Goal: Task Accomplishment & Management: Use online tool/utility

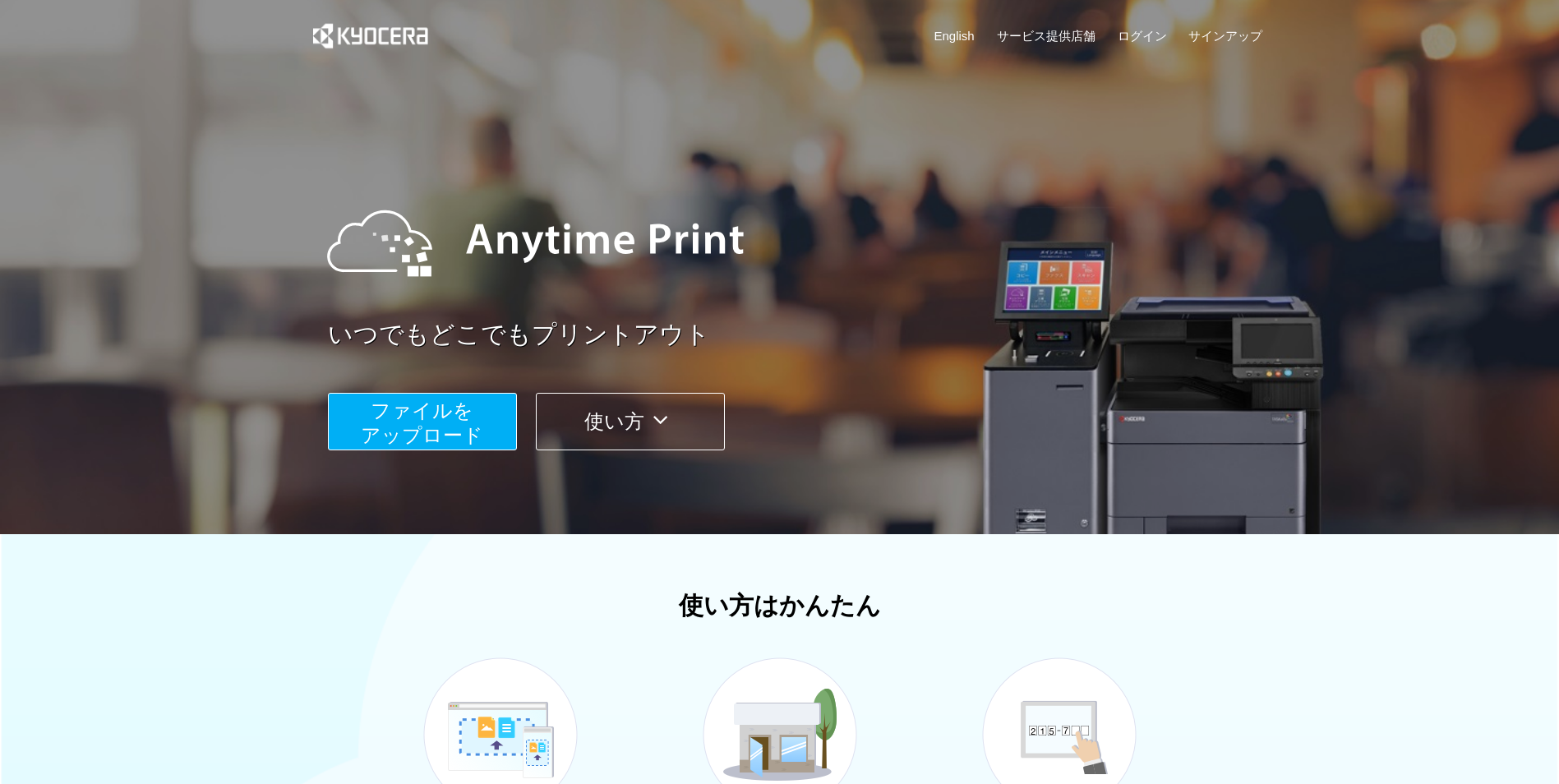
click at [459, 415] on span "ファイルを ​​アップロード" at bounding box center [422, 422] width 123 height 47
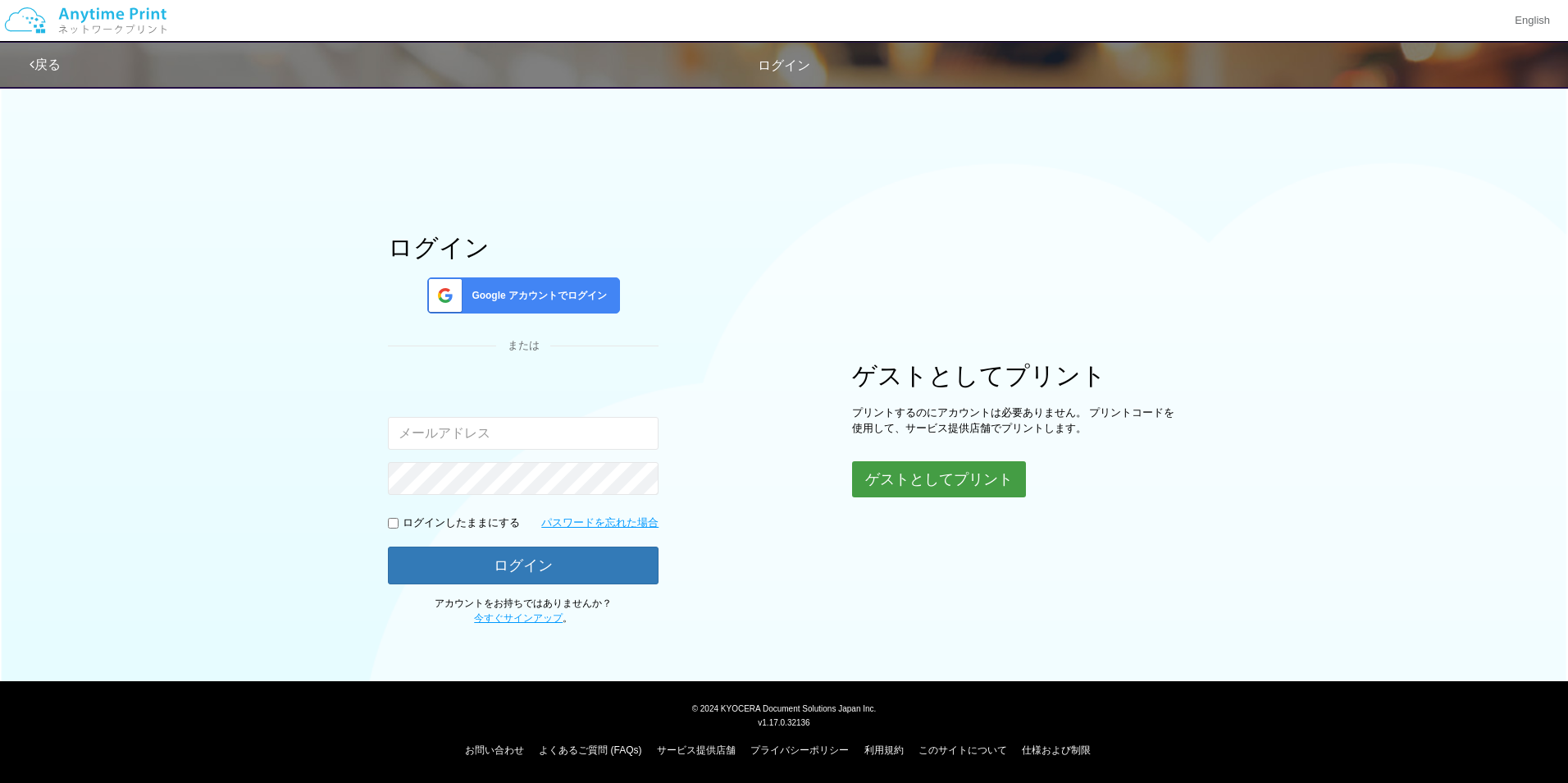
click at [911, 483] on button "ゲストとしてプリント" at bounding box center [940, 479] width 174 height 36
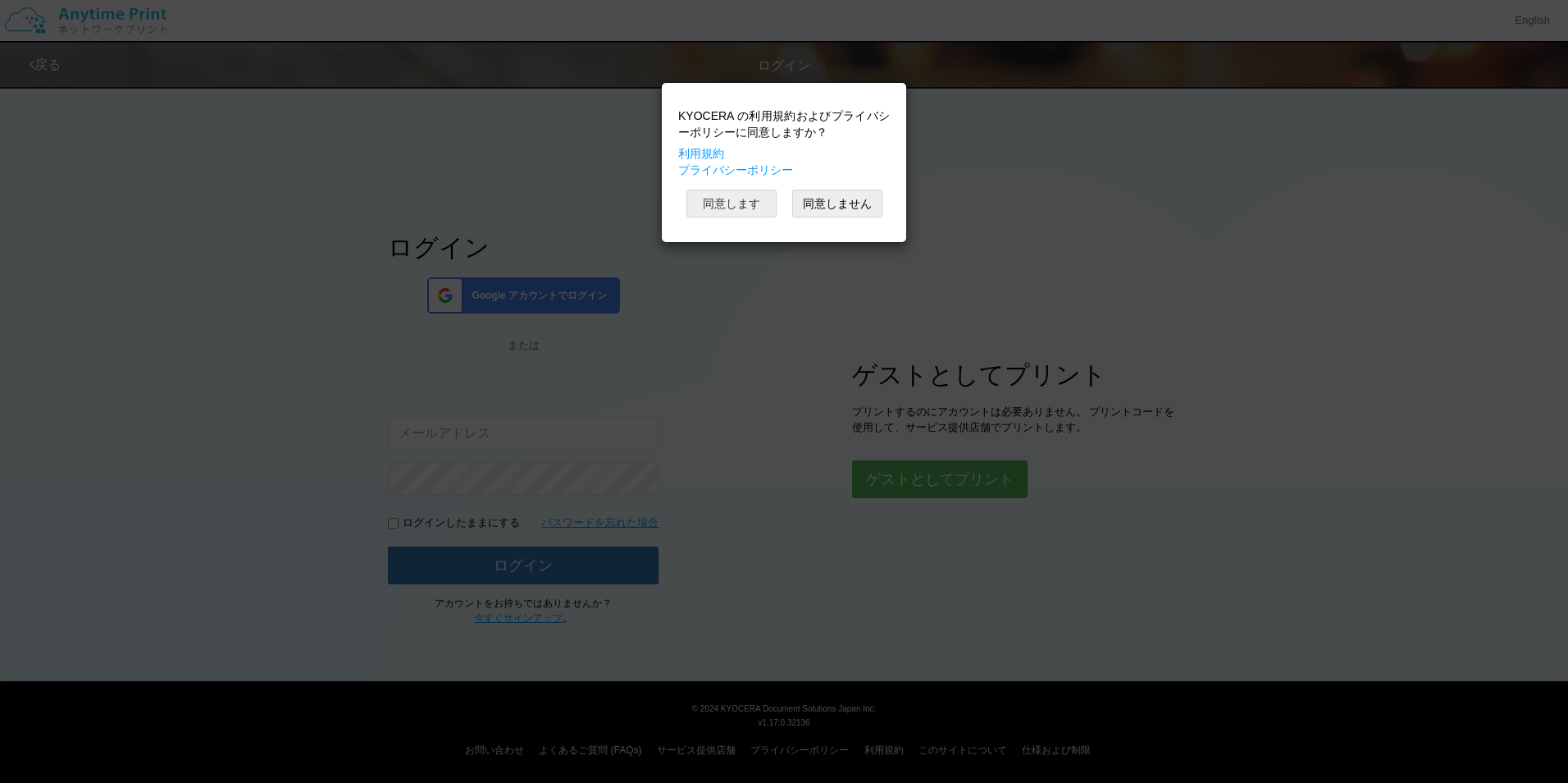
click at [740, 210] on button "同意します" at bounding box center [731, 204] width 91 height 28
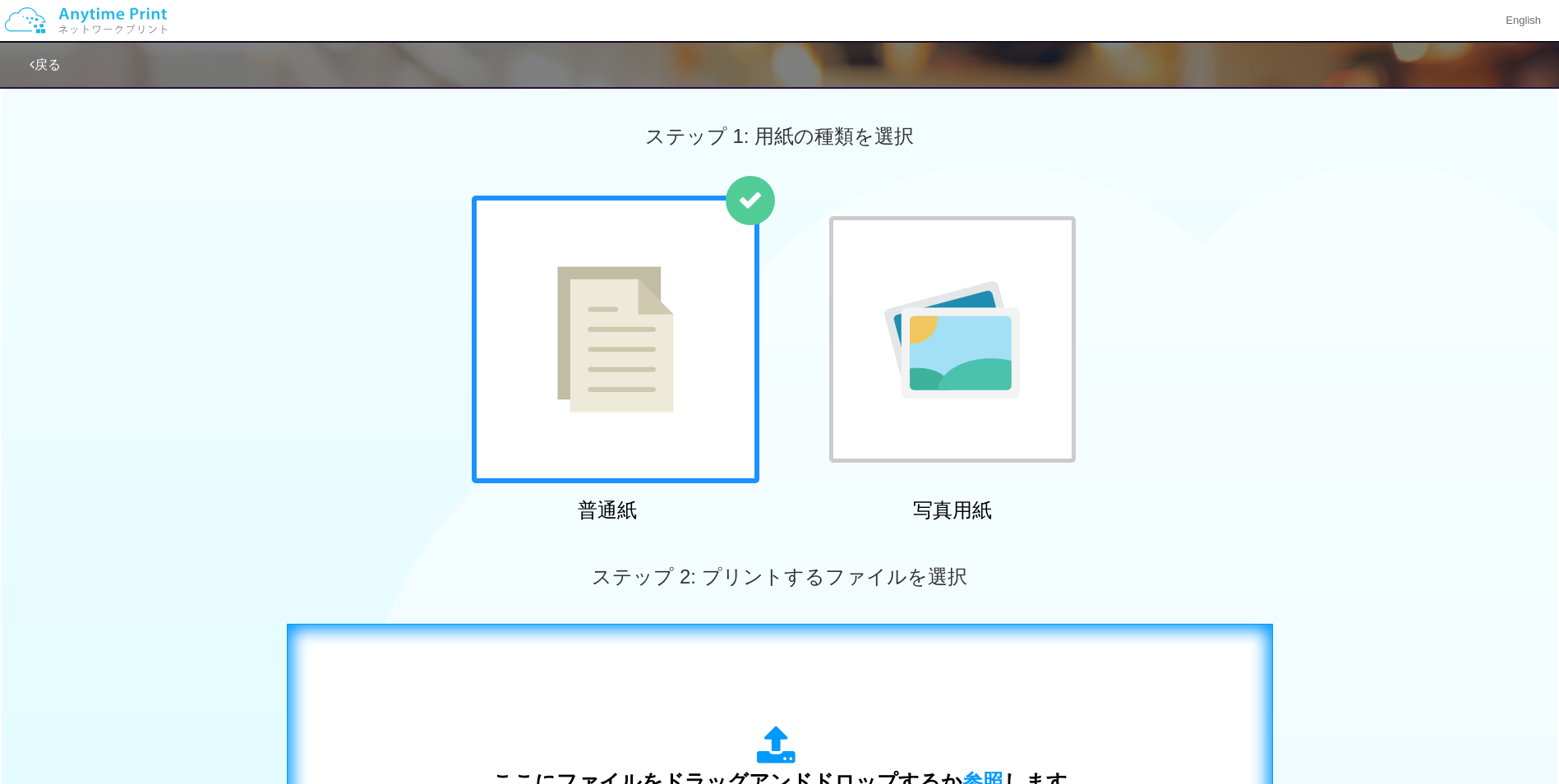
click at [769, 753] on icon at bounding box center [779, 746] width 46 height 41
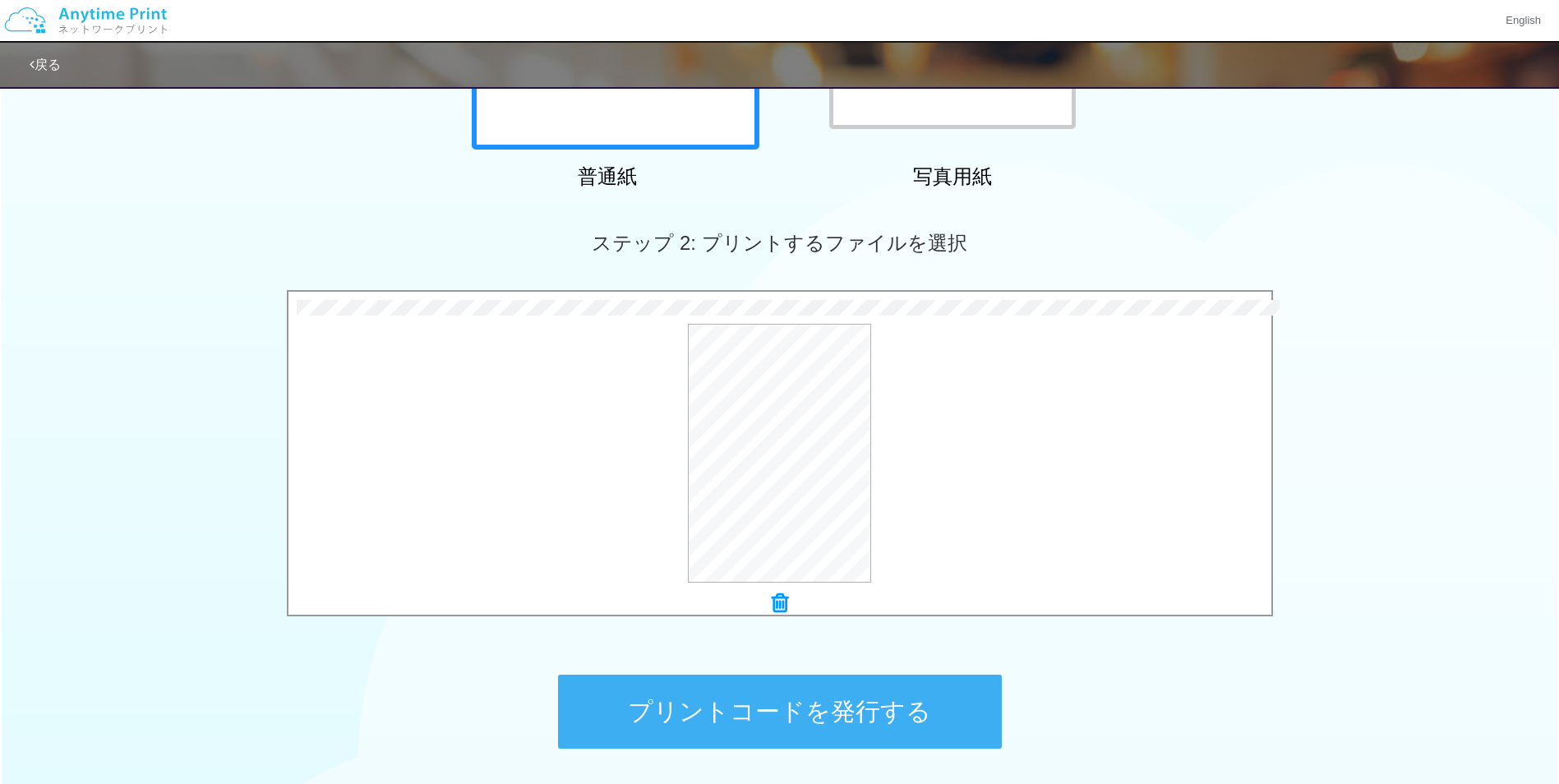
scroll to position [335, 0]
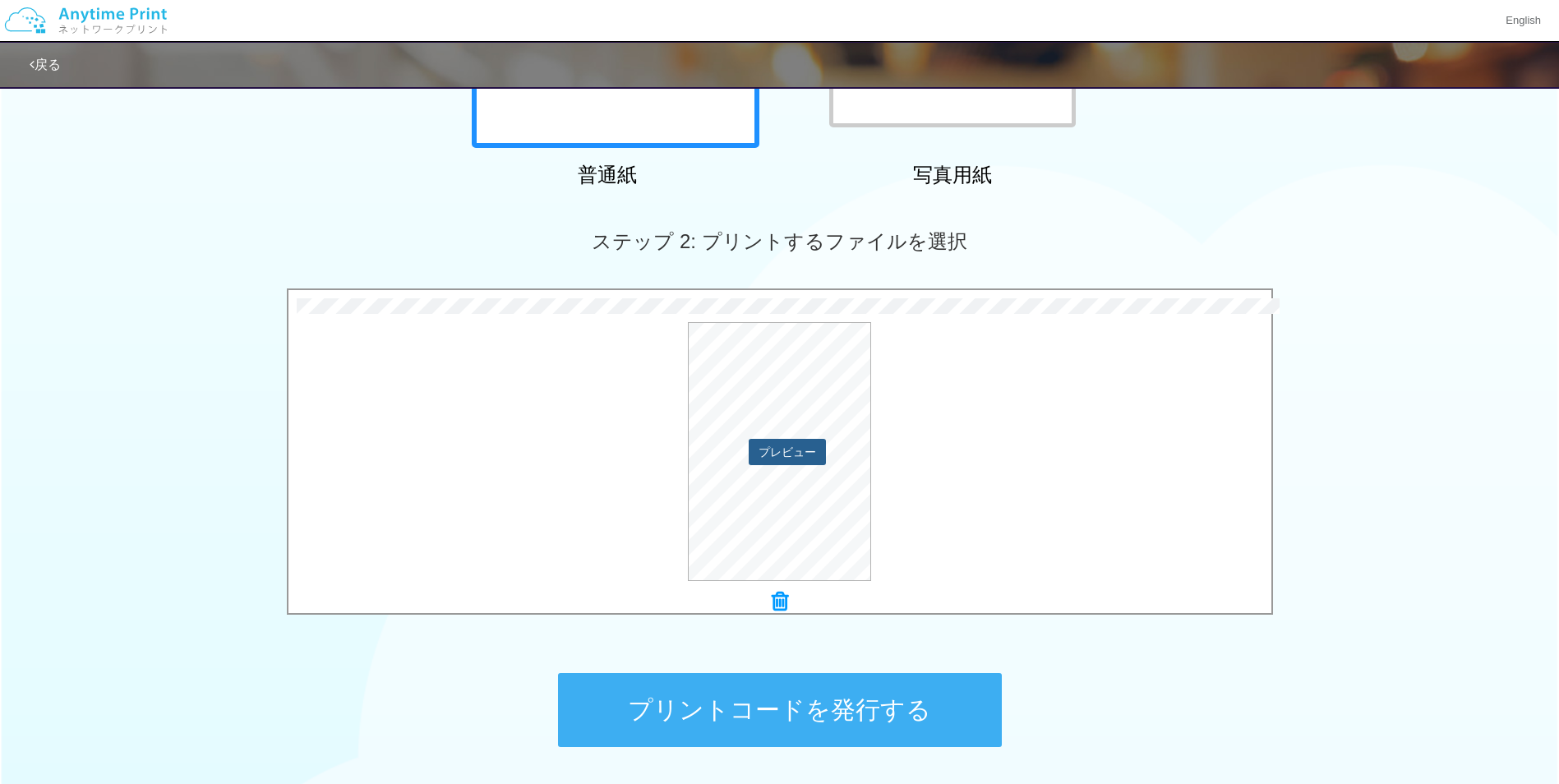
click at [782, 448] on button "プレビュー" at bounding box center [787, 452] width 77 height 26
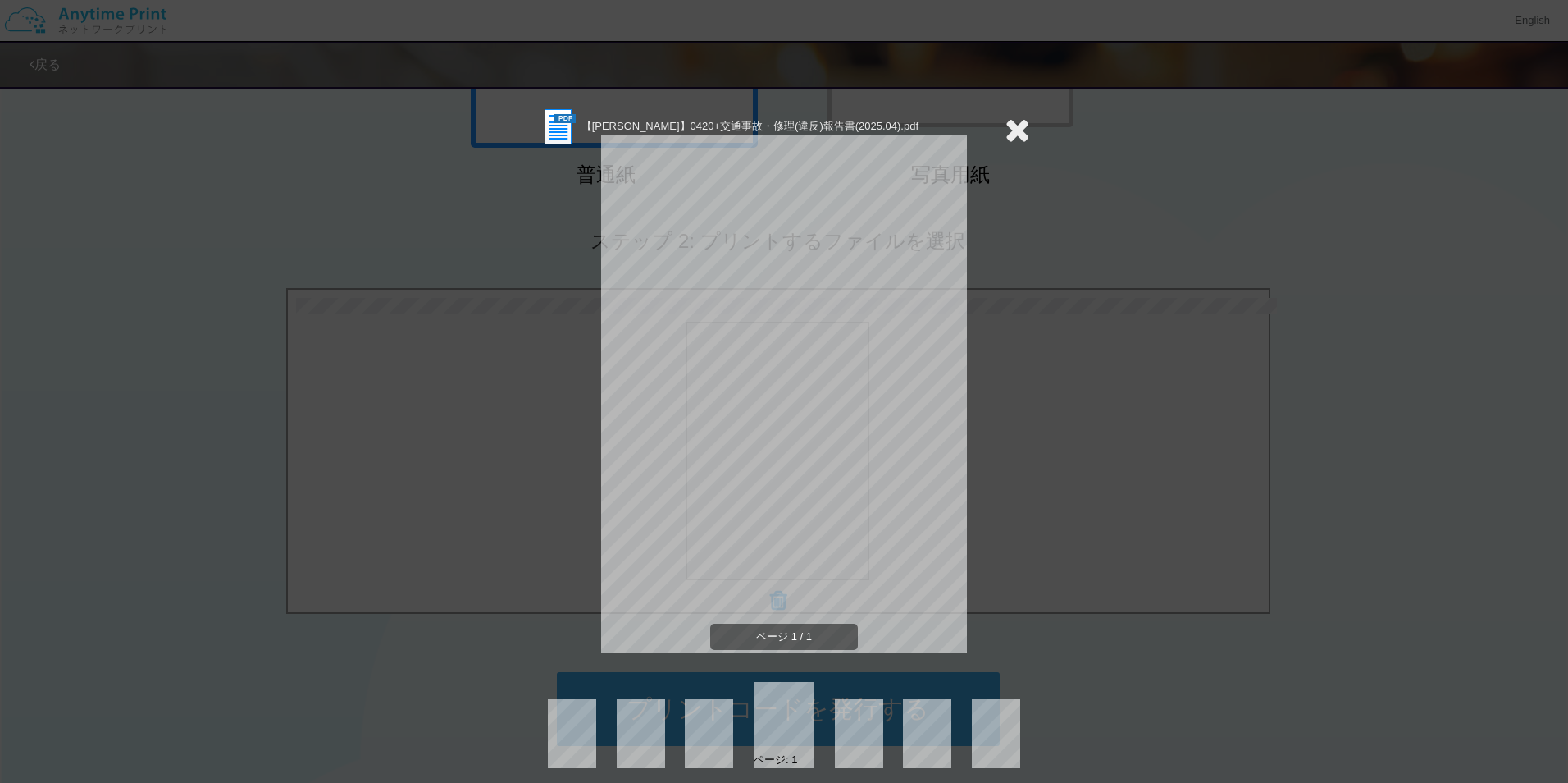
click at [1005, 133] on icon at bounding box center [1017, 129] width 25 height 33
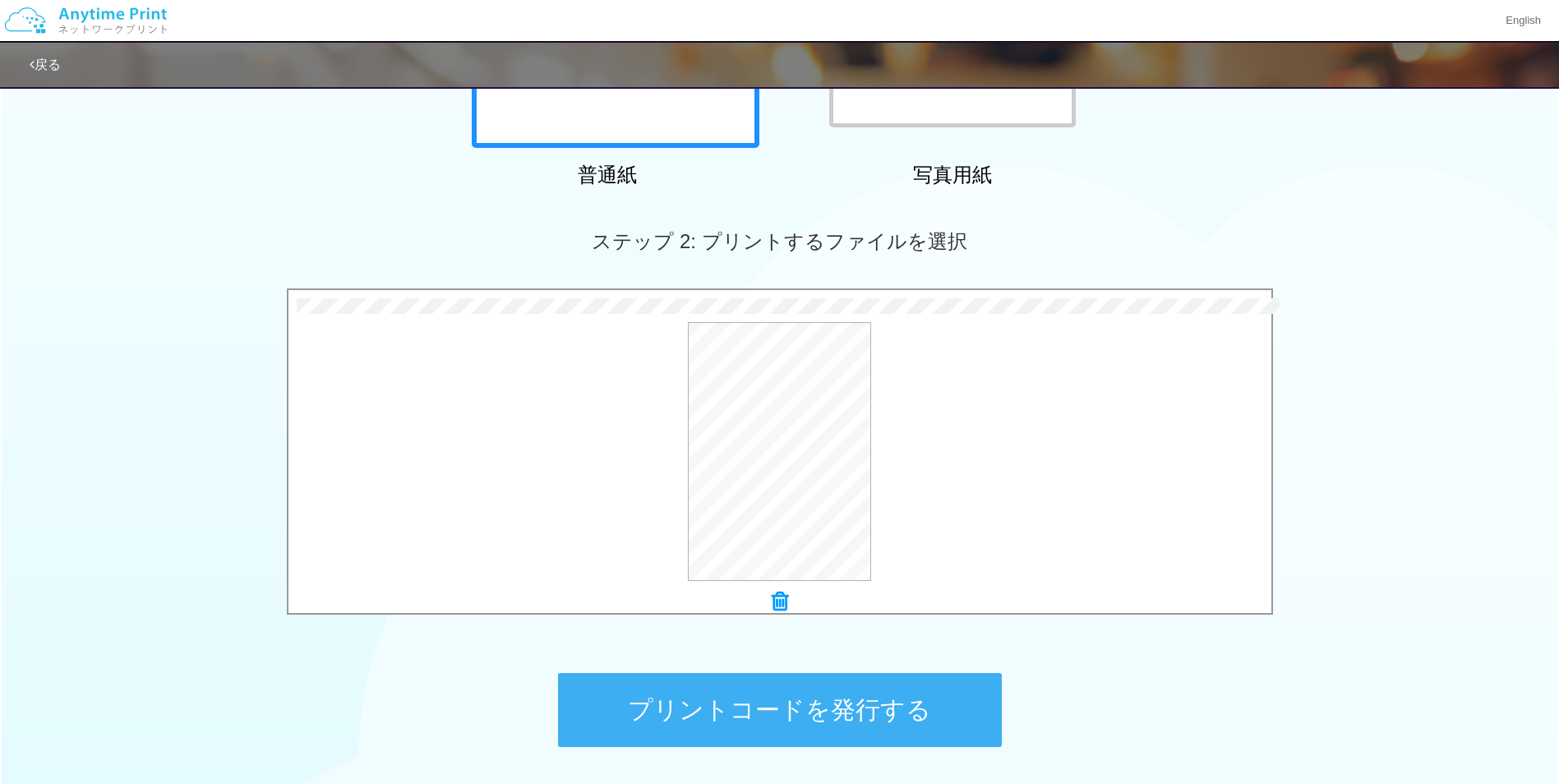
click at [822, 706] on button "プリントコードを発行する" at bounding box center [780, 710] width 444 height 74
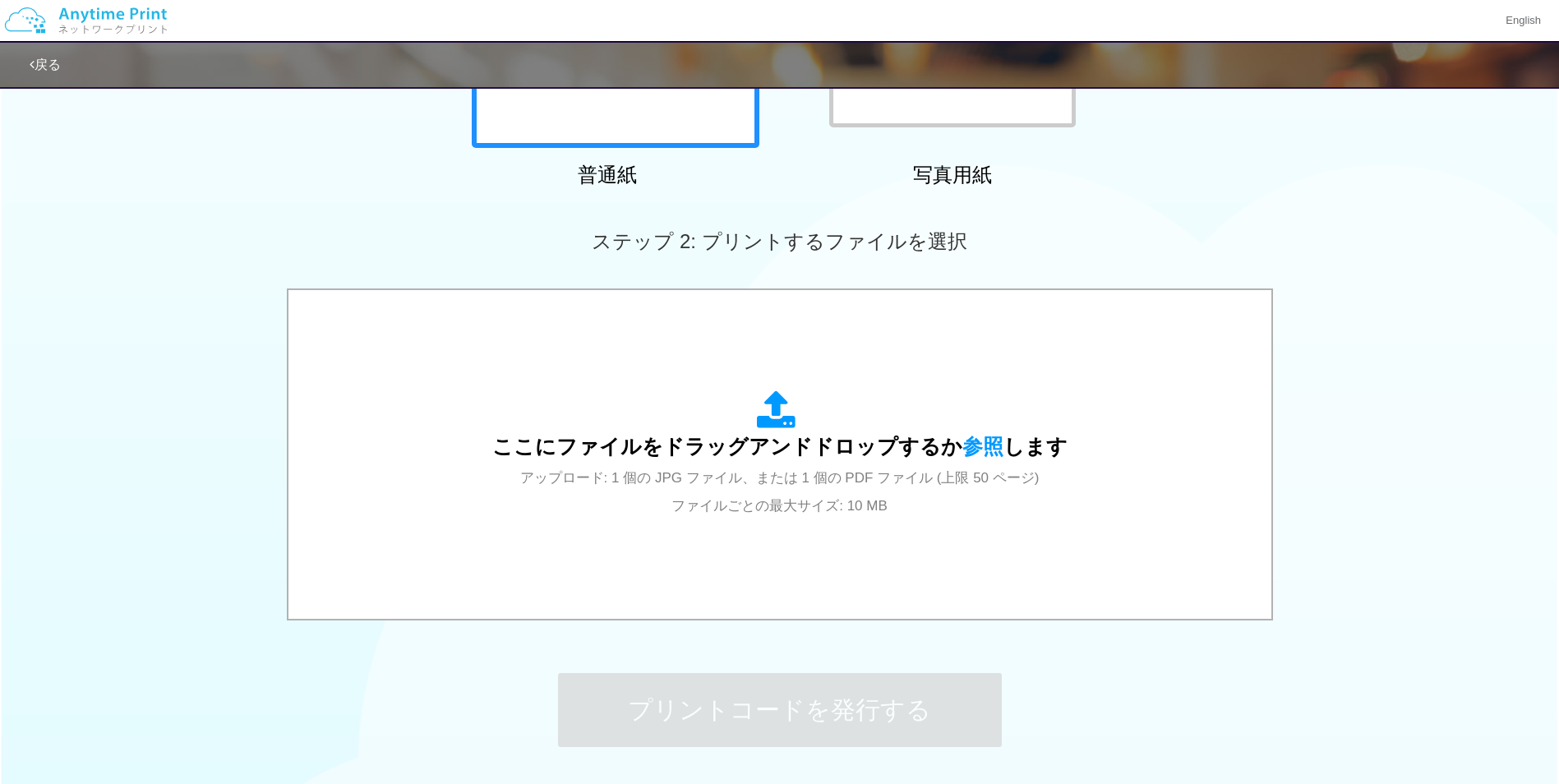
scroll to position [0, 0]
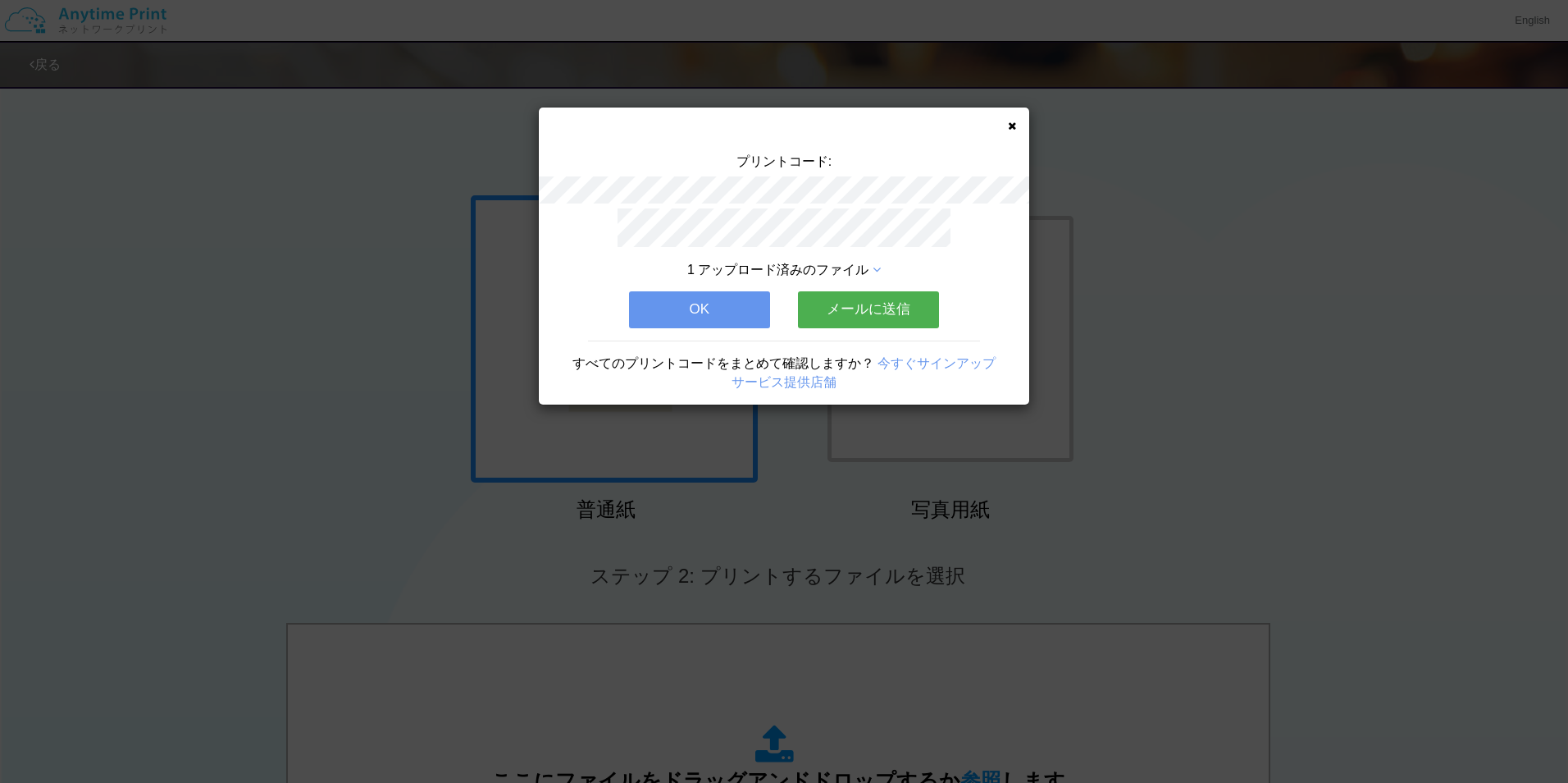
click at [712, 295] on button "OK" at bounding box center [700, 310] width 141 height 36
